Goal: Task Accomplishment & Management: Manage account settings

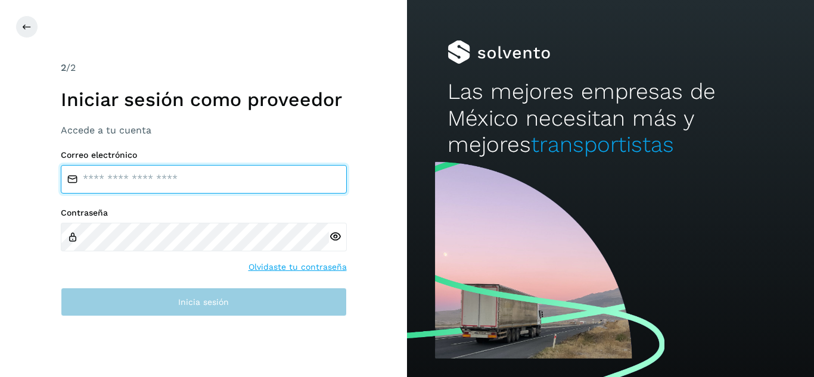
type input "**********"
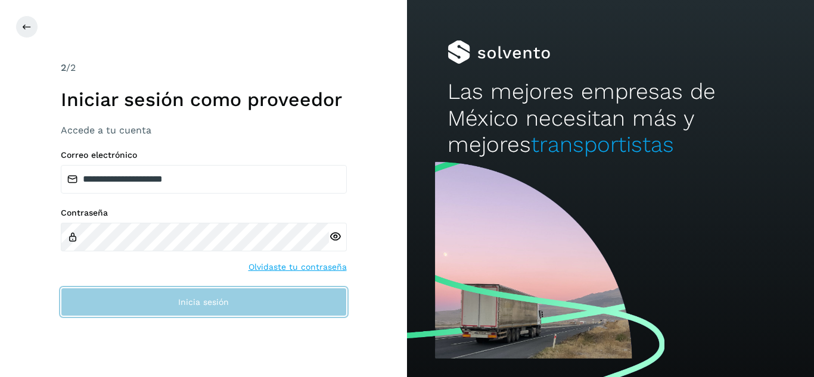
click at [319, 300] on button "Inicia sesión" at bounding box center [204, 302] width 286 height 29
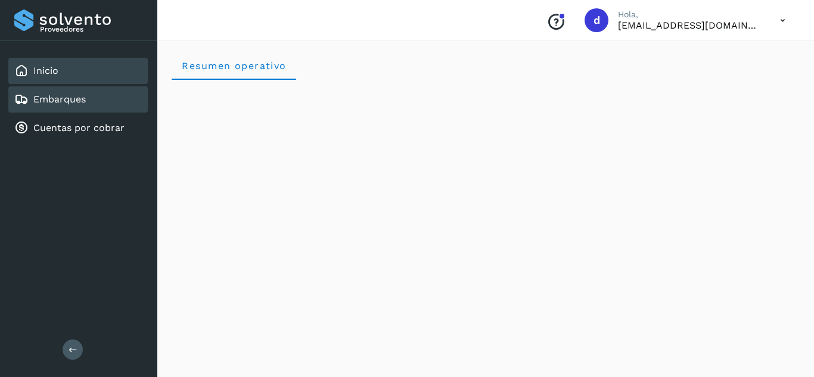
click at [111, 102] on div "Embarques" at bounding box center [77, 99] width 139 height 26
